Goal: Task Accomplishment & Management: Complete application form

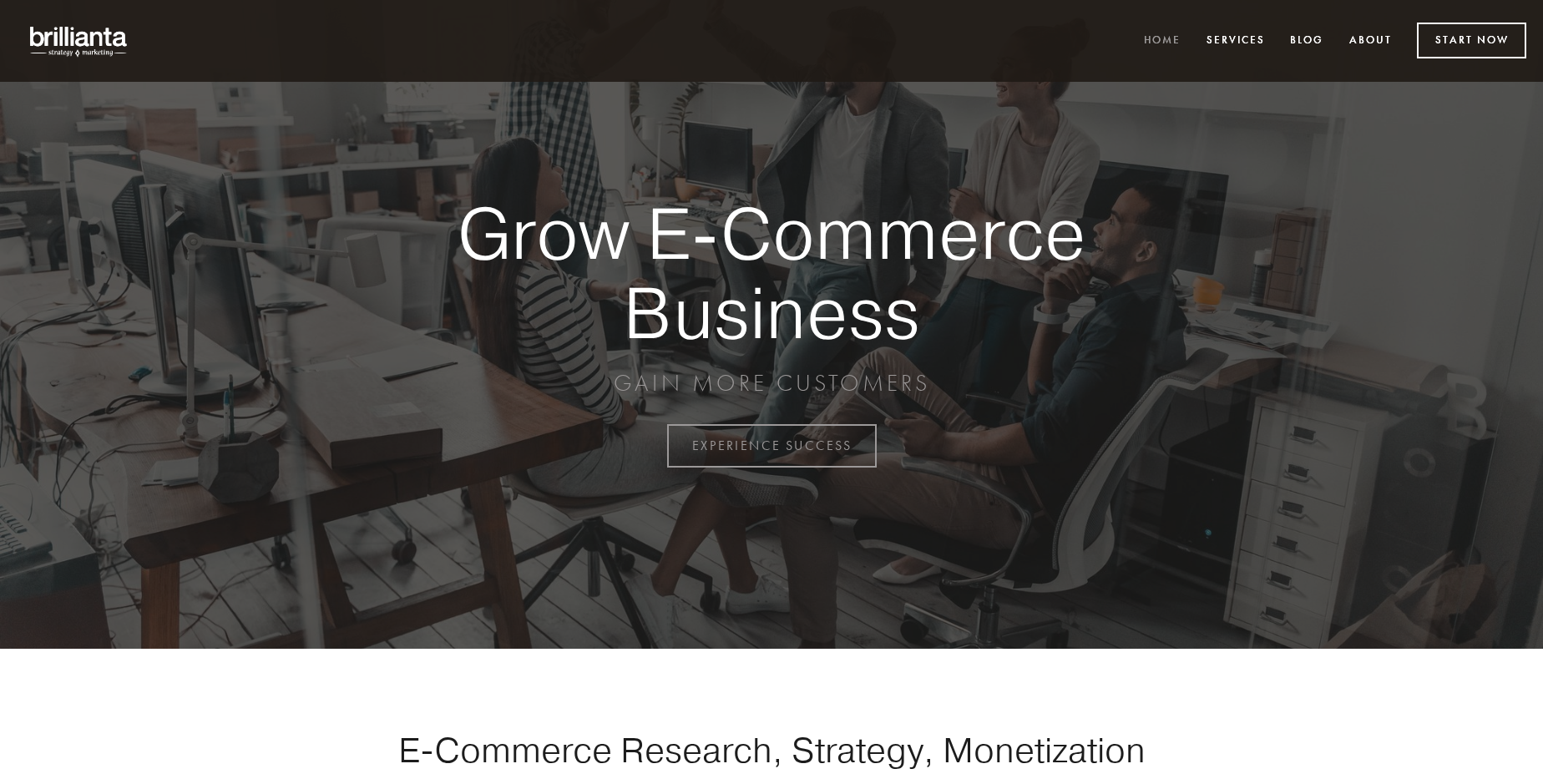
scroll to position [4375, 0]
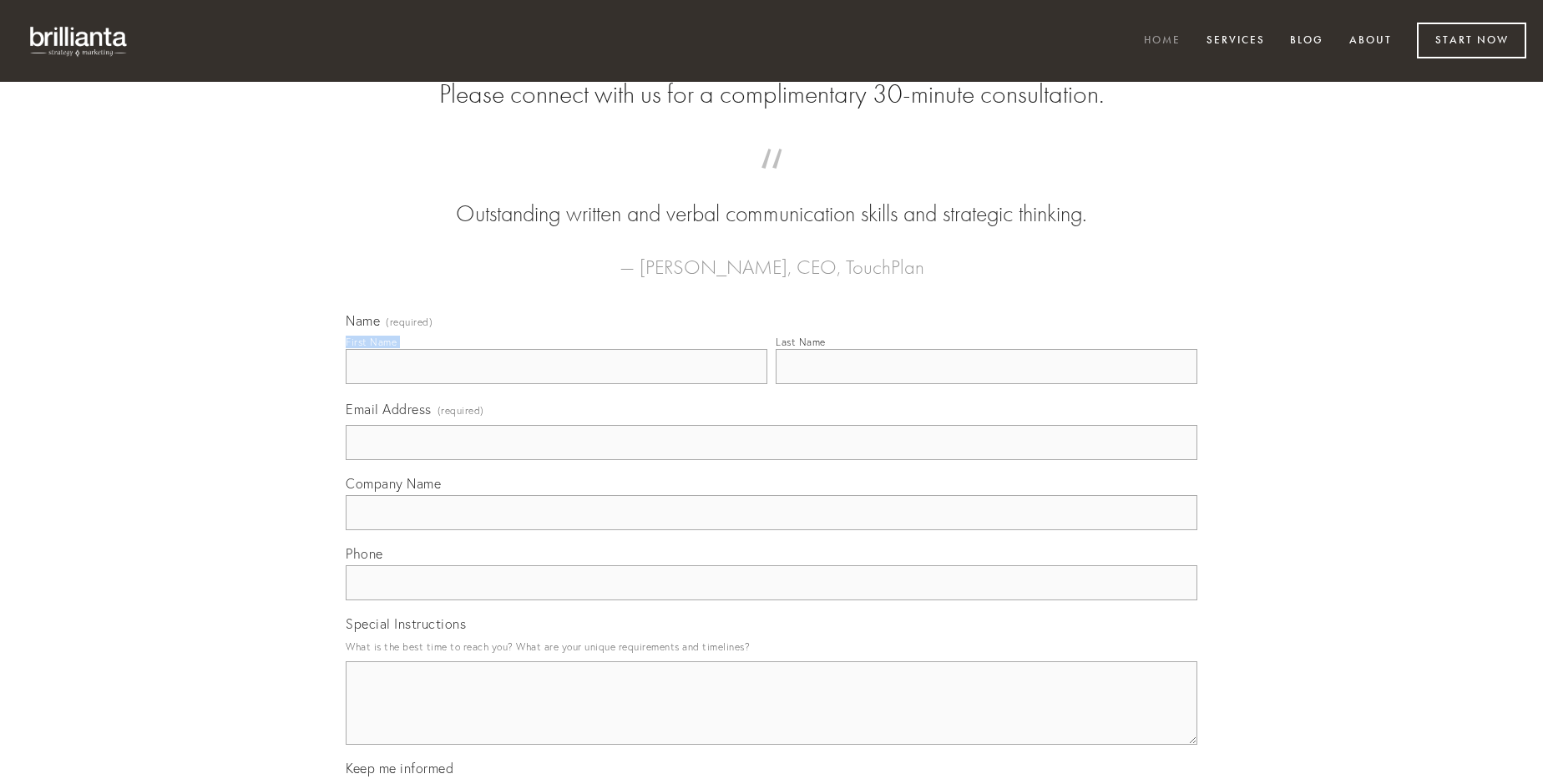
type input "[PERSON_NAME]"
click at [986, 384] on input "Last Name" at bounding box center [986, 367] width 422 height 36
type input "[PERSON_NAME]"
click at [772, 460] on input "Email Address (required)" at bounding box center [771, 442] width 852 height 36
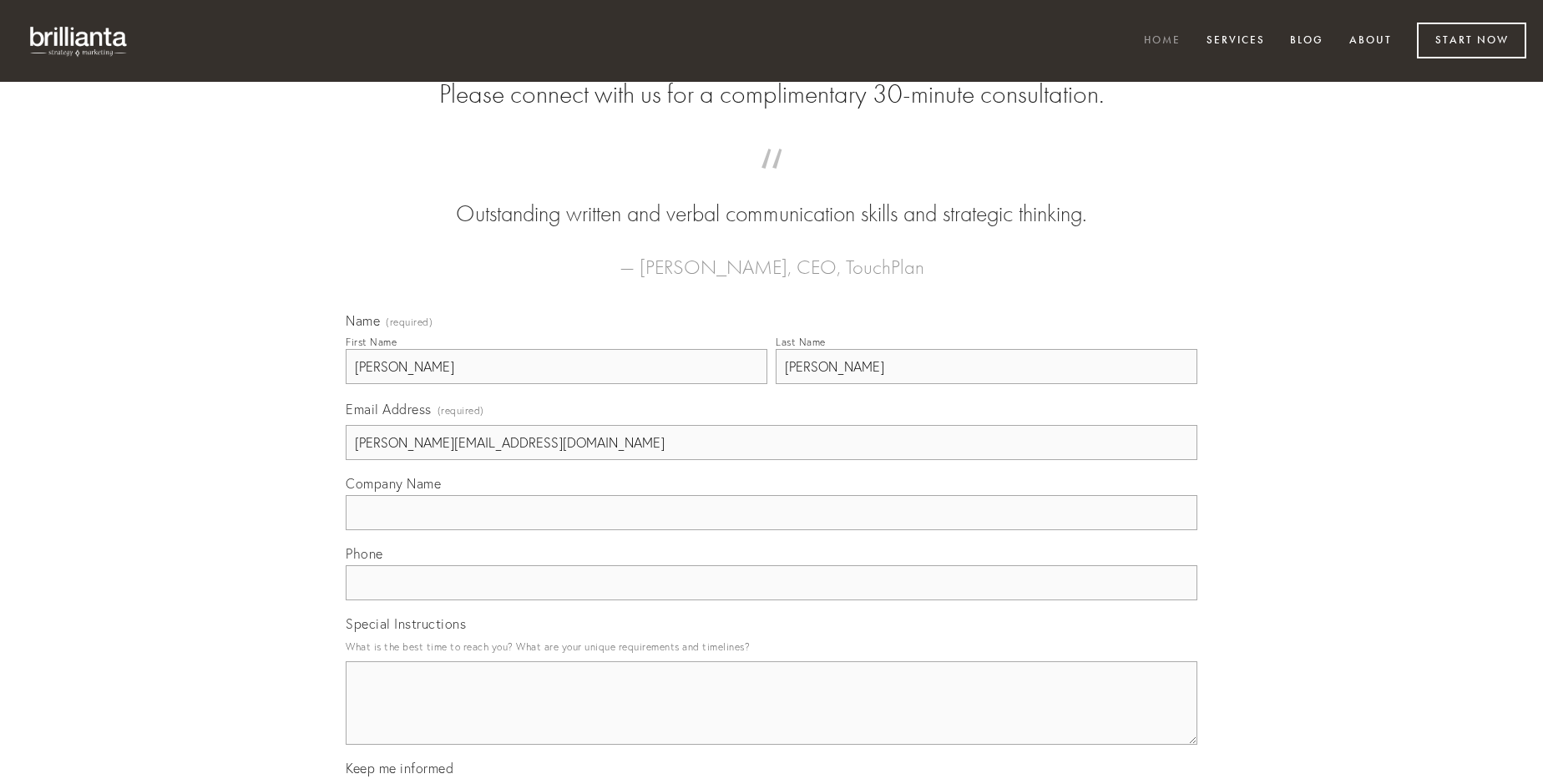
type input "[PERSON_NAME][EMAIL_ADDRESS][DOMAIN_NAME]"
click at [772, 530] on input "Company Name" at bounding box center [771, 512] width 852 height 36
type input "complectus"
click at [772, 600] on input "text" at bounding box center [771, 582] width 852 height 36
click at [772, 718] on textarea "Special Instructions" at bounding box center [771, 702] width 852 height 83
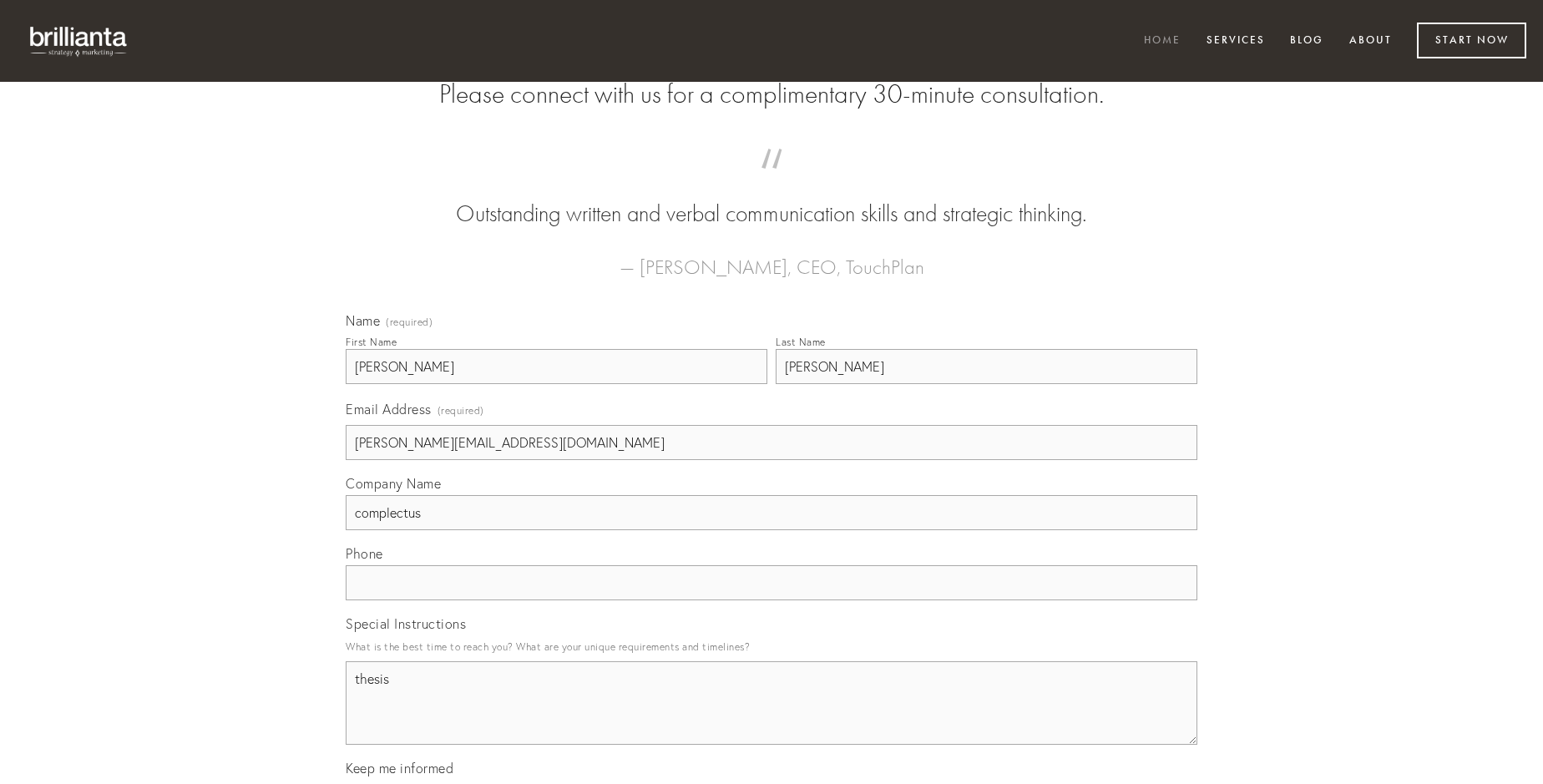
type textarea "thesis"
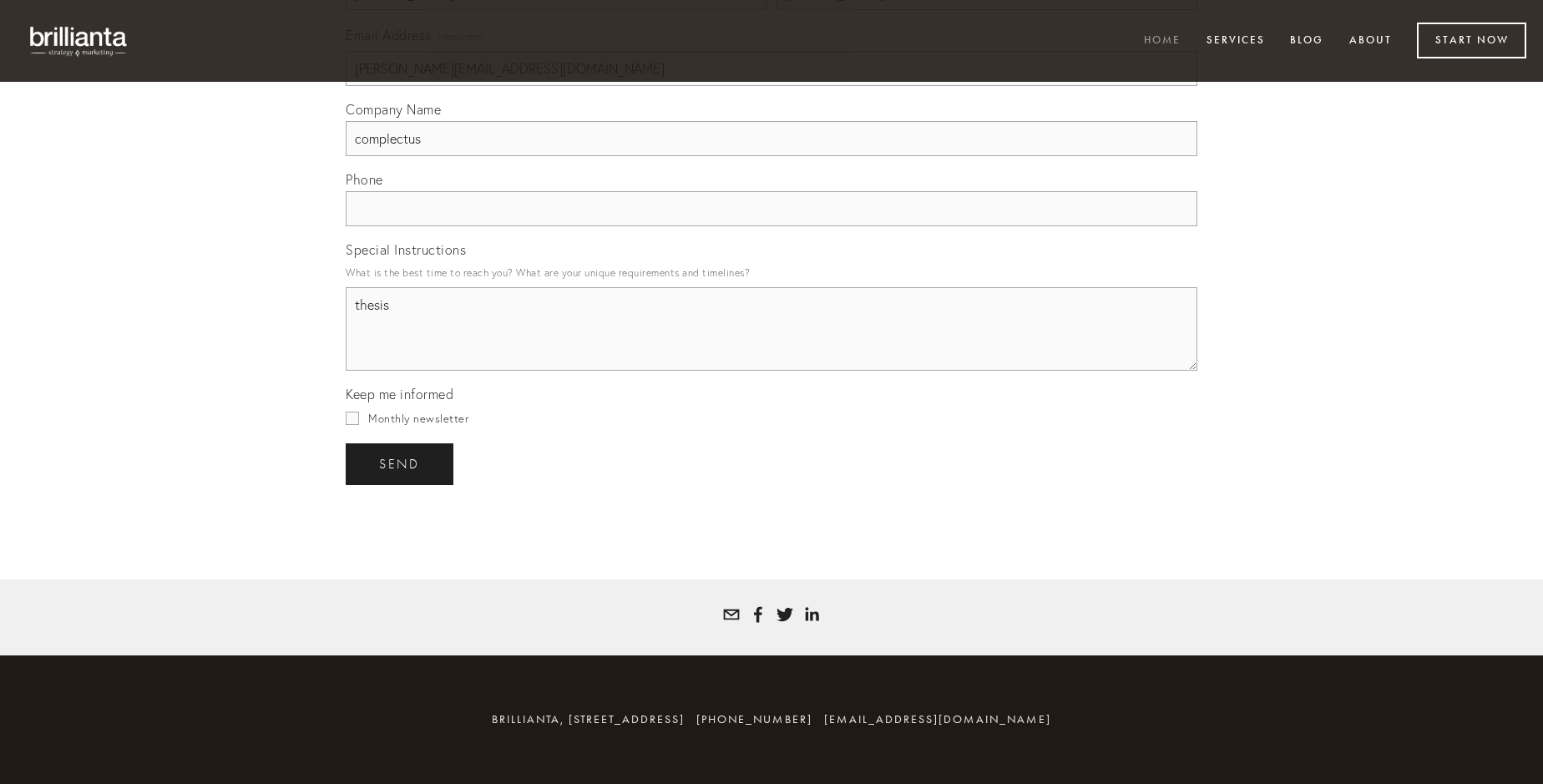
click at [400, 463] on span "send" at bounding box center [399, 464] width 41 height 15
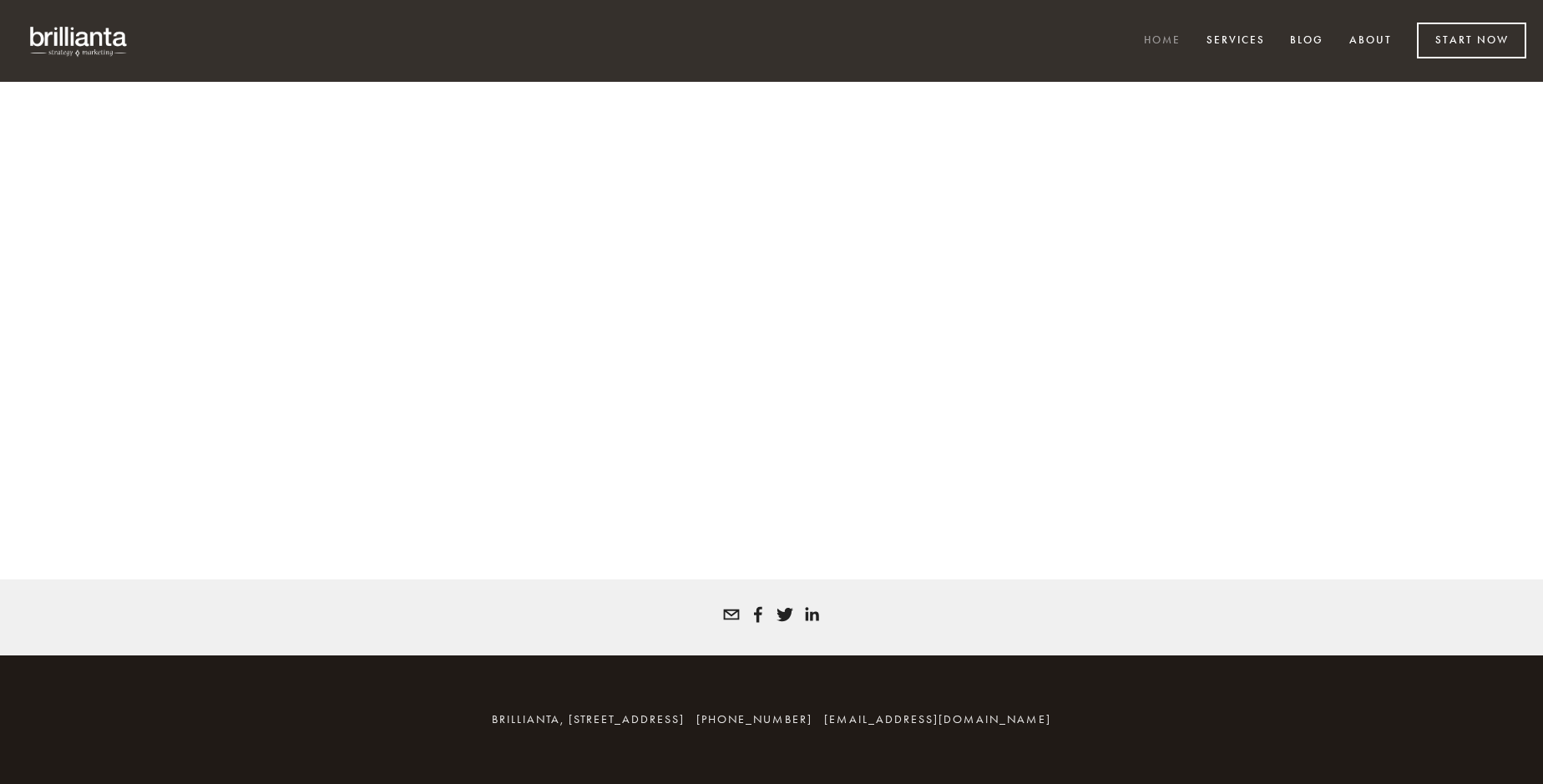
scroll to position [4353, 0]
